Goal: Find specific page/section: Find specific page/section

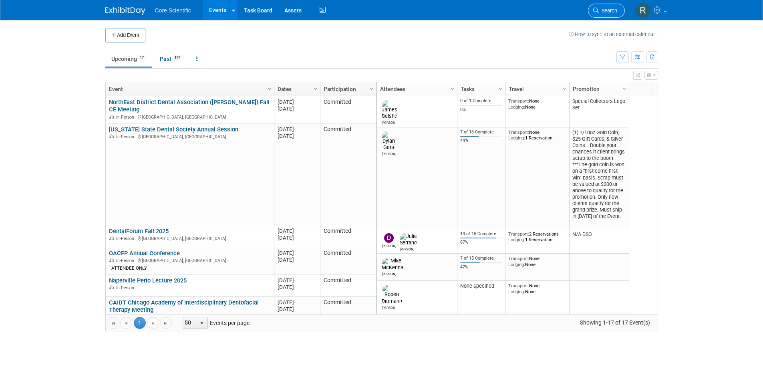
click at [607, 12] on span "Search" at bounding box center [608, 11] width 18 height 6
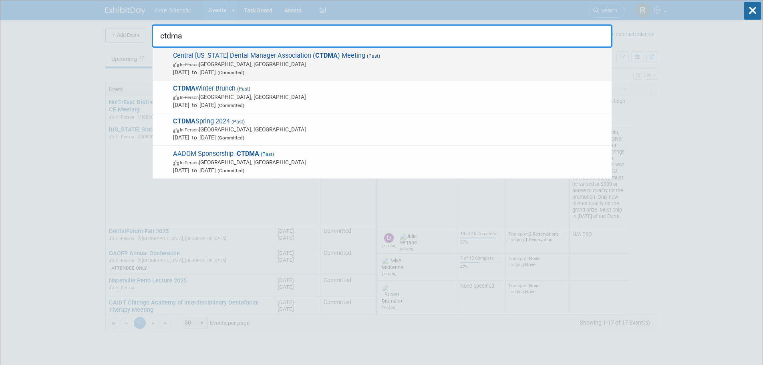
type input "ctdma"
click at [317, 66] on span "In-Person [GEOGRAPHIC_DATA], [GEOGRAPHIC_DATA]" at bounding box center [390, 64] width 435 height 8
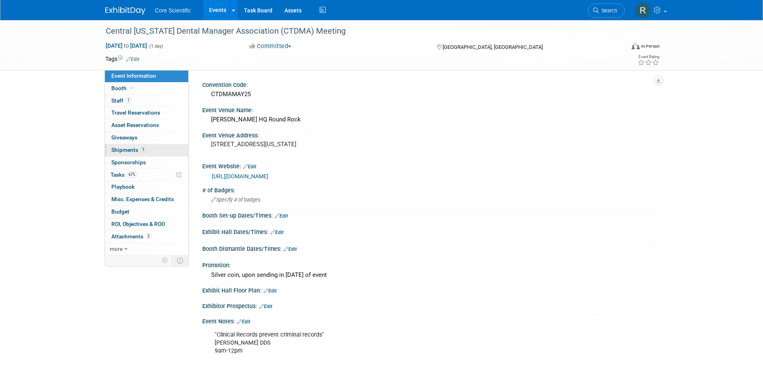
click at [154, 148] on link "1 Shipments 1" at bounding box center [146, 150] width 83 height 12
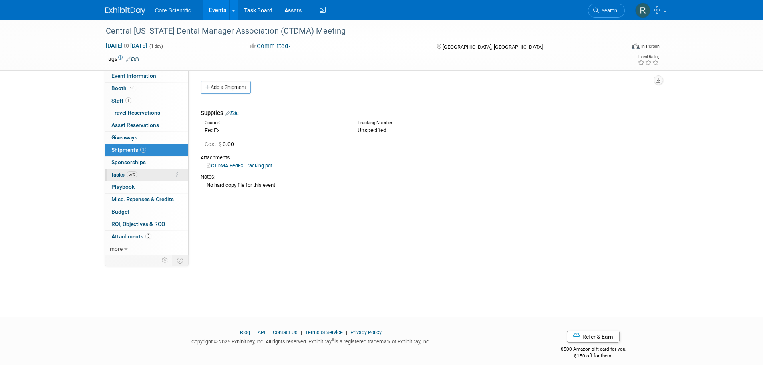
click at [146, 172] on link "67% Tasks 67%" at bounding box center [146, 175] width 83 height 12
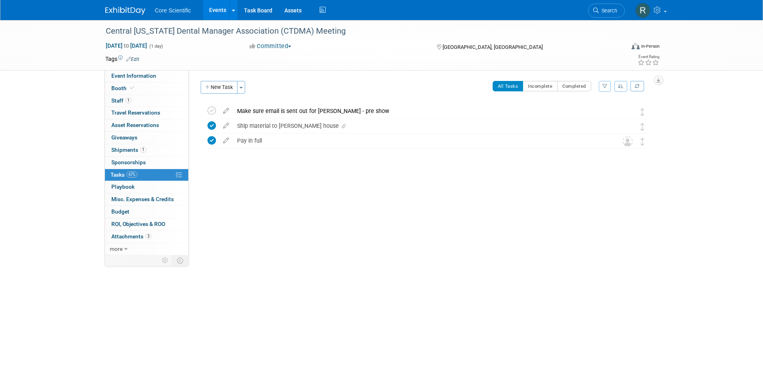
drag, startPoint x: 305, startPoint y: 229, endPoint x: 300, endPoint y: 226, distance: 6.3
click at [306, 229] on div "Convention Code: CTDMAMAY25 Event Venue Name: Patterson HQ Round Rock Event Ven…" at bounding box center [424, 162] width 470 height 185
click at [150, 73] on span "Event Information" at bounding box center [133, 76] width 45 height 6
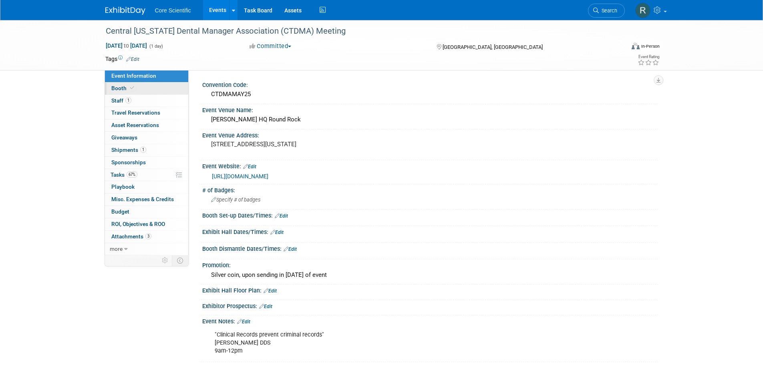
click at [150, 86] on link "Booth" at bounding box center [146, 89] width 83 height 12
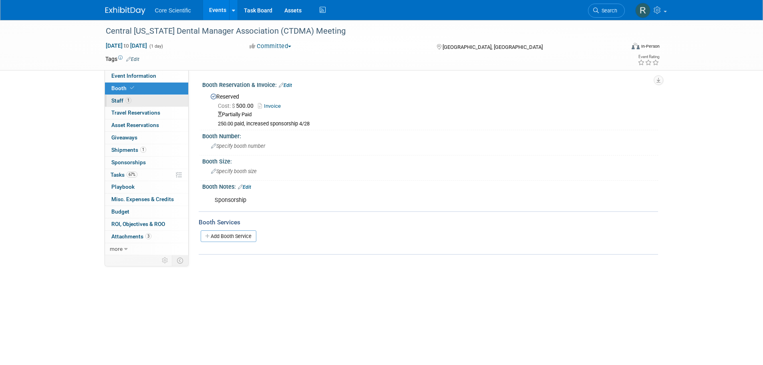
click at [139, 99] on link "1 Staff 1" at bounding box center [146, 101] width 83 height 12
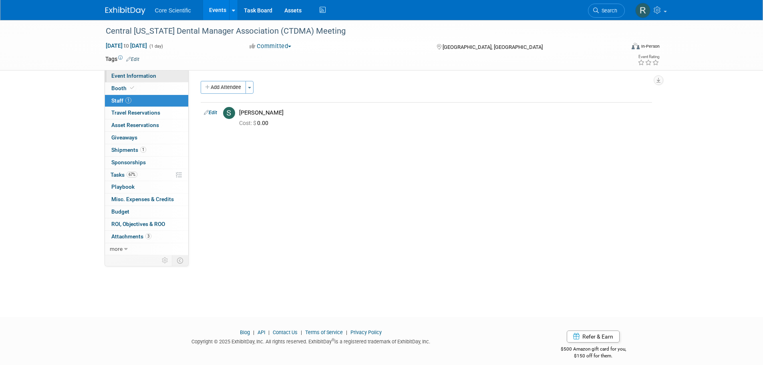
click at [144, 80] on link "Event Information" at bounding box center [146, 76] width 83 height 12
